Goal: Information Seeking & Learning: Find specific fact

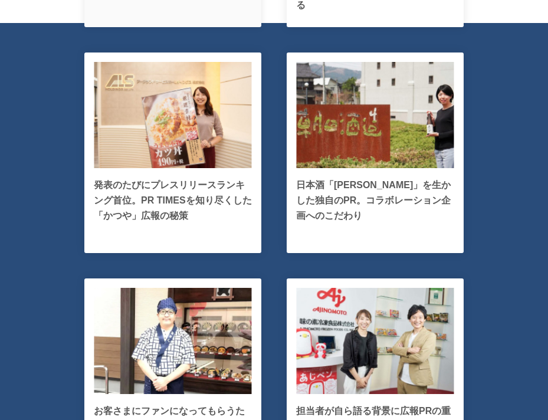
scroll to position [3435, 0]
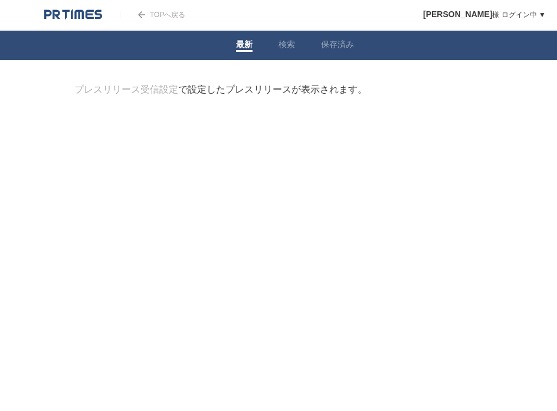
click at [241, 50] on link "最新" at bounding box center [244, 46] width 17 height 12
click at [248, 51] on link "最新" at bounding box center [244, 46] width 17 height 12
click at [223, 94] on div "プレスリリース受信設定 で設定したプレスリリースが表示されます。" at bounding box center [220, 90] width 293 height 12
click at [84, 18] on img at bounding box center [73, 15] width 58 height 12
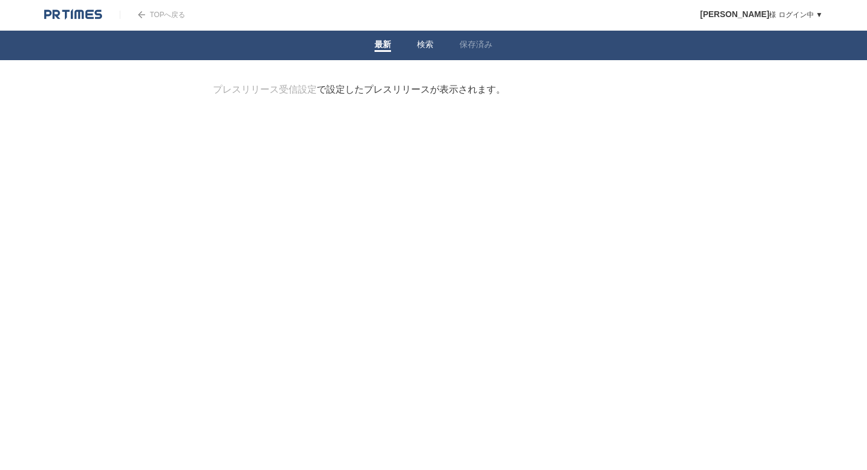
click at [422, 49] on link "検索" at bounding box center [425, 46] width 17 height 12
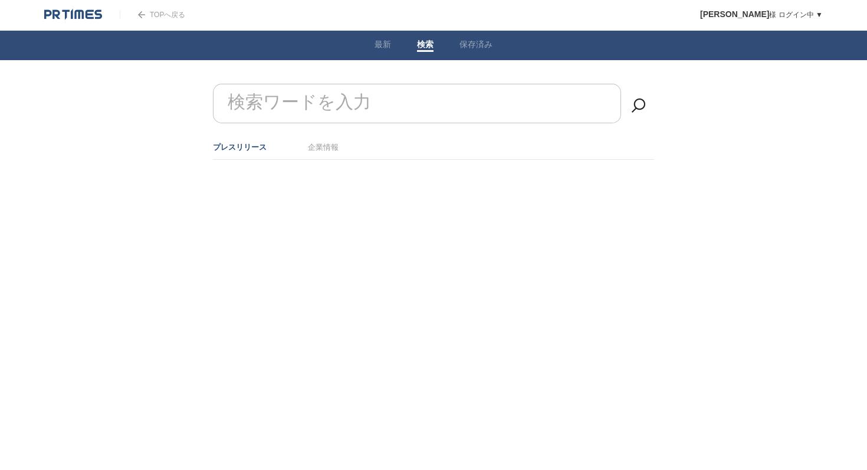
click at [343, 84] on form "検索ワードを入力" at bounding box center [433, 84] width 441 height 0
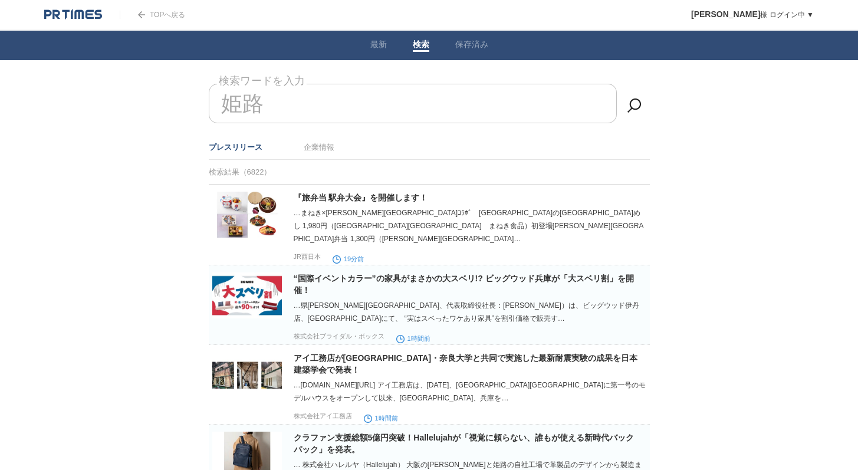
type input "姫"
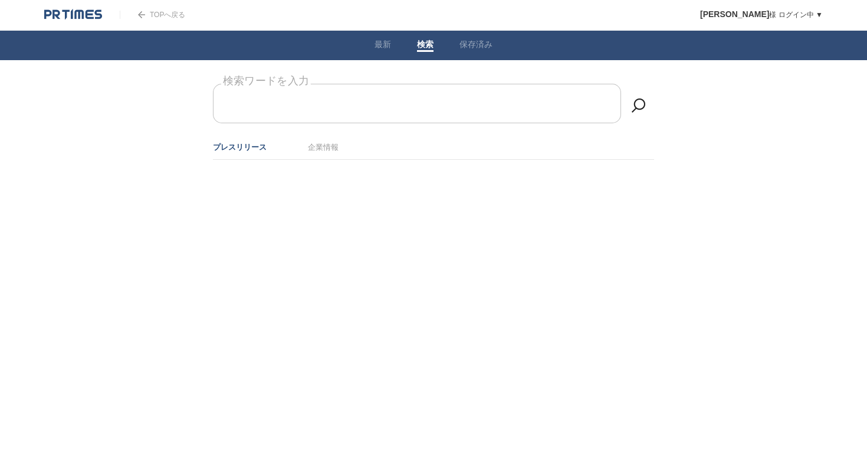
paste input "https://prtimes.jp/main/html/rd/p/000000001.000168500.html"
click at [640, 104] on link at bounding box center [639, 106] width 24 height 24
drag, startPoint x: 640, startPoint y: 104, endPoint x: 591, endPoint y: 101, distance: 49.1
click at [591, 101] on input "https://prtimes.jp/main/html/rd/p/000000001.000168500.html" at bounding box center [417, 104] width 408 height 40
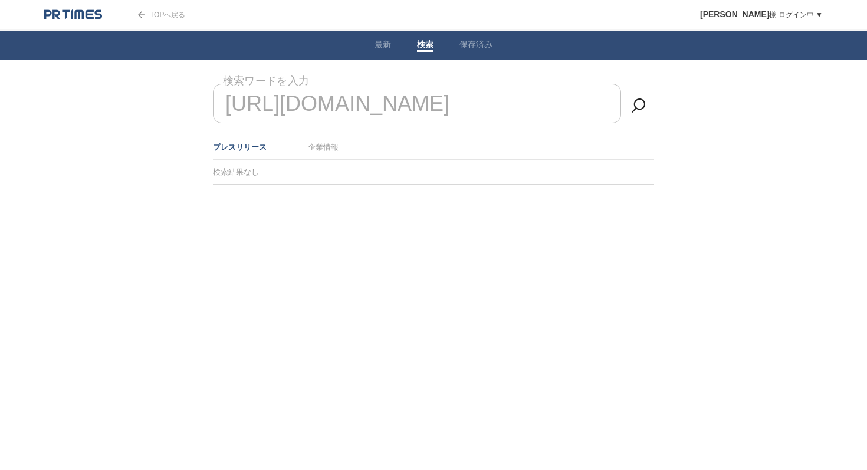
click at [619, 105] on input "https://prtimes.jp/main/html/rd/p/000000001.000168500.html" at bounding box center [417, 104] width 408 height 40
click at [611, 110] on input "https://prtimes.jp/main/html/rd/p/000000001.000168500.html" at bounding box center [417, 104] width 408 height 40
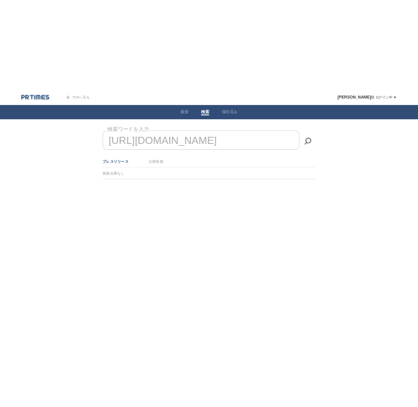
scroll to position [0, 0]
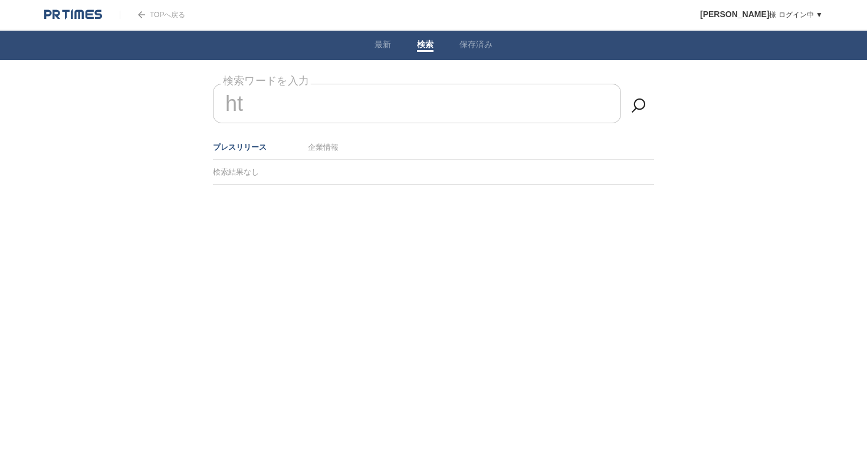
type input "h"
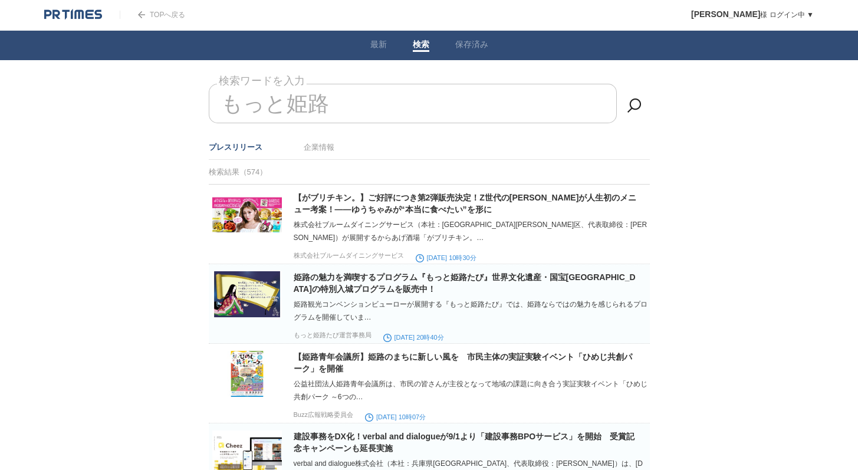
type input "もっと姫路"
click at [357, 287] on link "姫路の魅力を満喫するプログラム『もっと姫路たび』世界文化遺産・国宝姫路城の特別入城プログラムを販売中！" at bounding box center [465, 283] width 342 height 21
